Goal: Navigation & Orientation: Go to known website

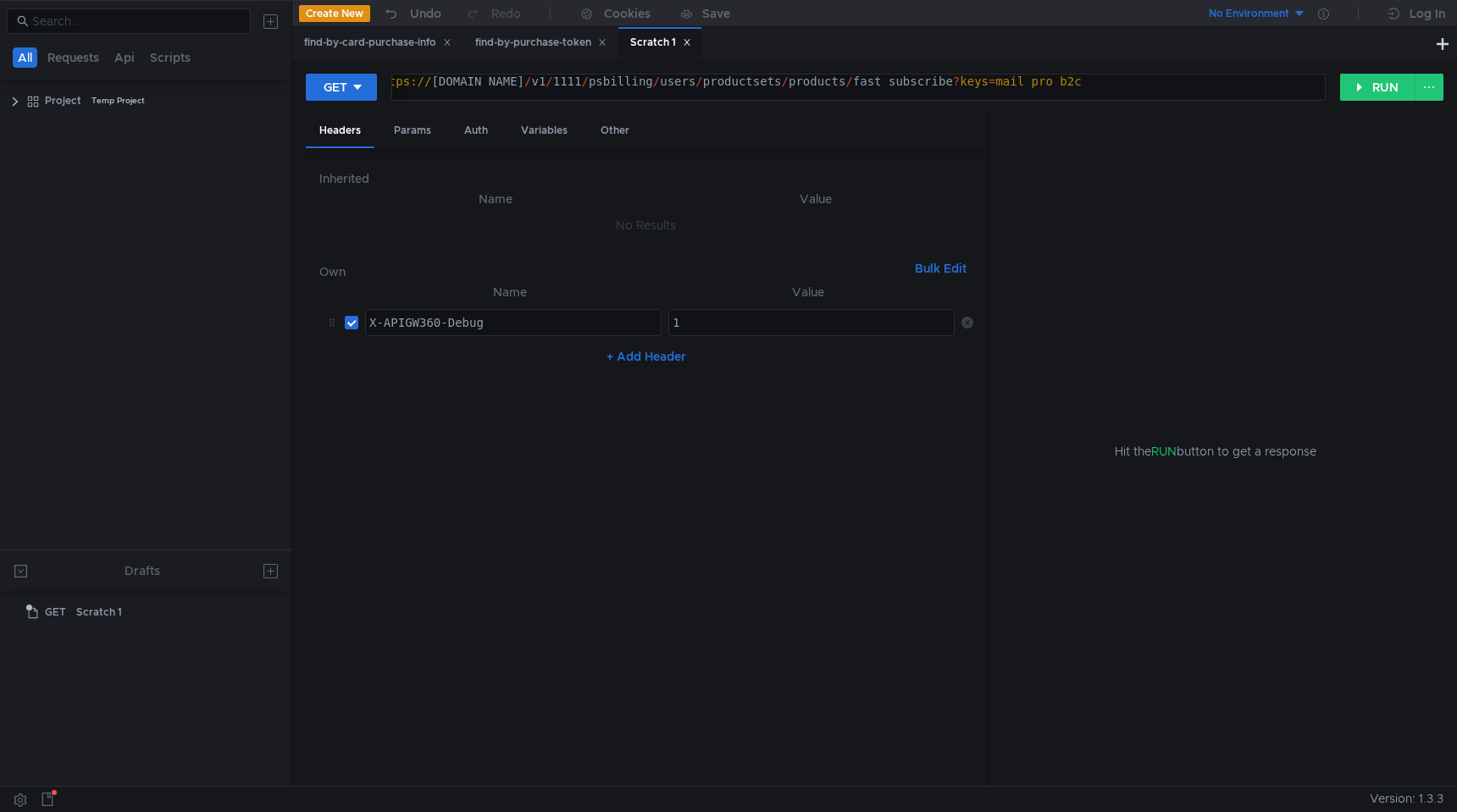
scroll to position [133, 0]
